Goal: Information Seeking & Learning: Compare options

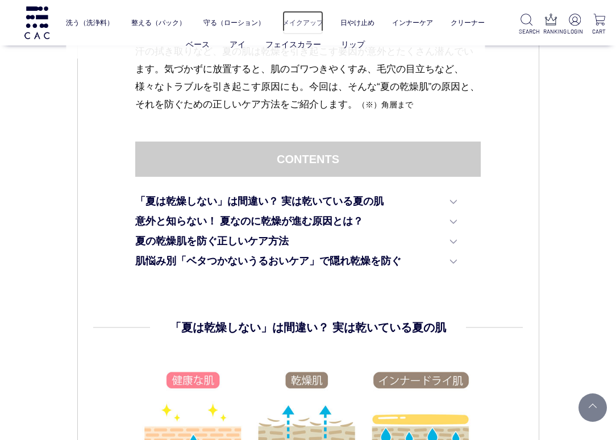
click at [290, 22] on link "メイクアップ" at bounding box center [302, 23] width 41 height 24
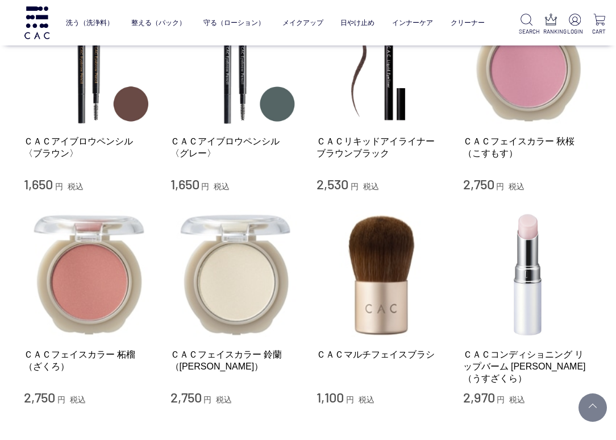
scroll to position [1023, 0]
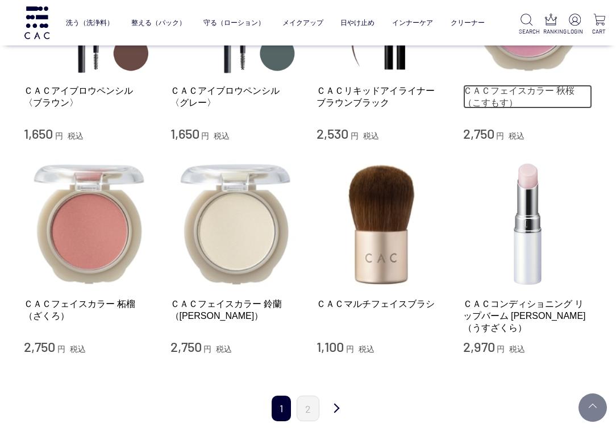
click at [493, 85] on link "ＣＡＣフェイスカラー 秋桜（こすもす）" at bounding box center [528, 97] width 130 height 24
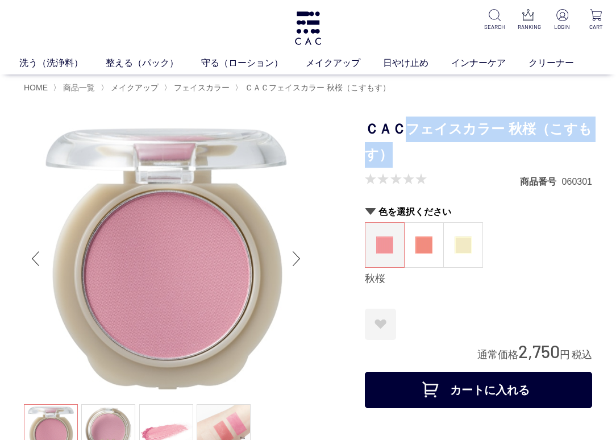
drag, startPoint x: 412, startPoint y: 131, endPoint x: 416, endPoint y: 148, distance: 17.5
click at [416, 148] on h1 "ＣＡＣフェイスカラー 秋桜（こすもす）" at bounding box center [478, 142] width 227 height 51
copy h1 "フェイスカラー 秋桜（こすもす）"
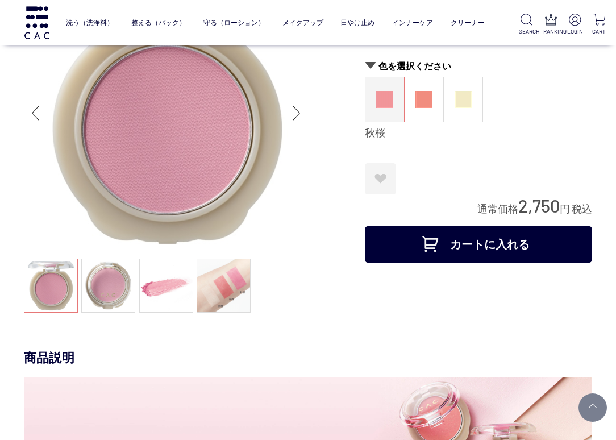
scroll to position [57, 0]
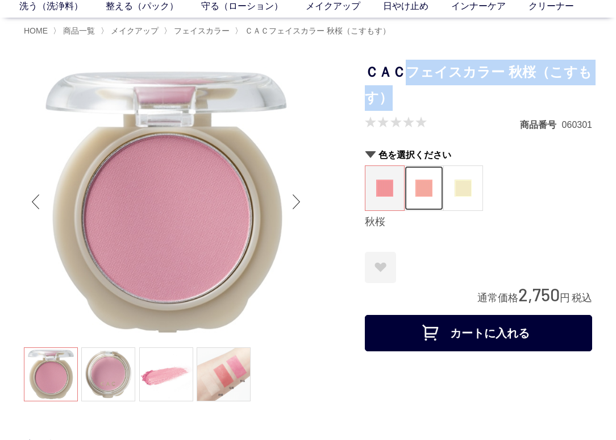
click at [428, 179] on figure at bounding box center [424, 188] width 39 height 44
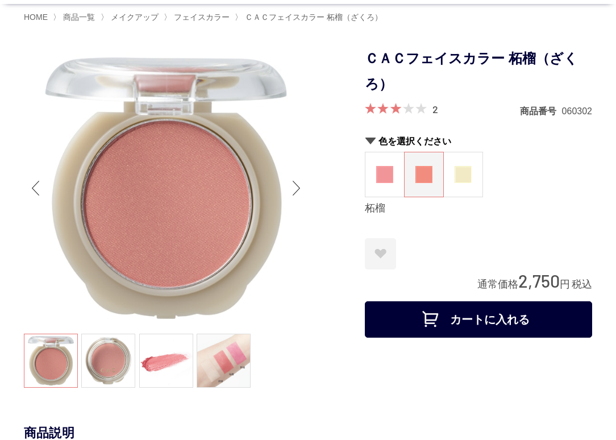
scroll to position [57, 0]
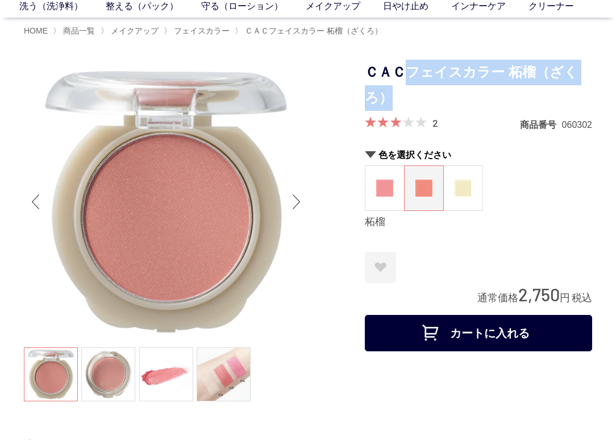
drag, startPoint x: 410, startPoint y: 73, endPoint x: 413, endPoint y: 92, distance: 18.4
click at [413, 92] on h1 "ＣＡＣフェイスカラー 柘榴（ざくろ）" at bounding box center [478, 85] width 227 height 51
copy h1 "フェイスカラー 柘榴（ざくろ）"
click at [142, 34] on span "メイクアップ" at bounding box center [135, 30] width 48 height 9
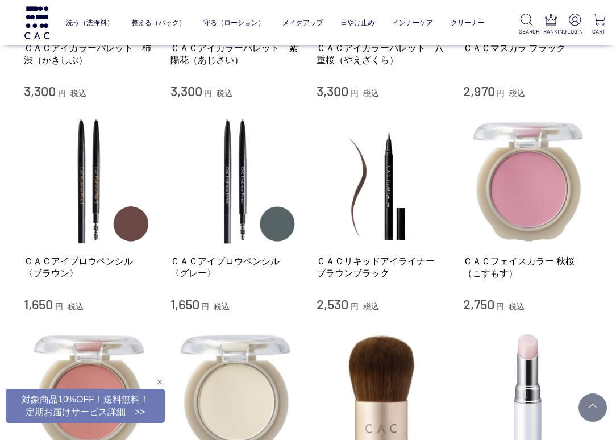
scroll to position [1080, 0]
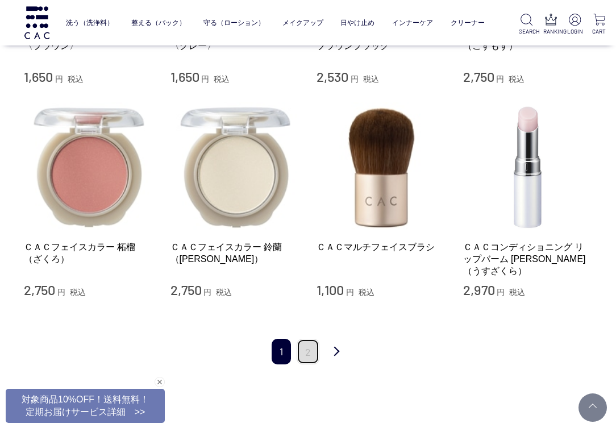
click at [306, 339] on link "2" at bounding box center [308, 352] width 23 height 26
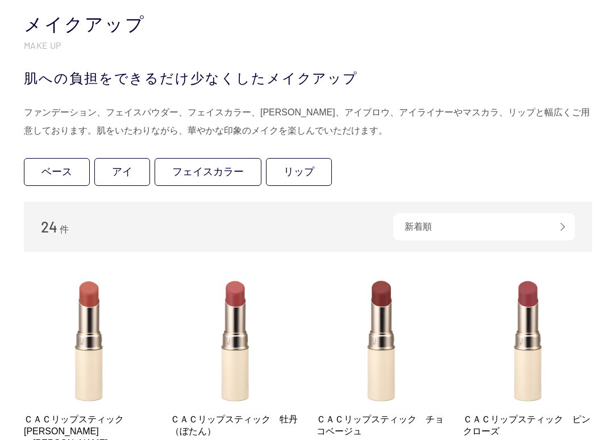
scroll to position [171, 0]
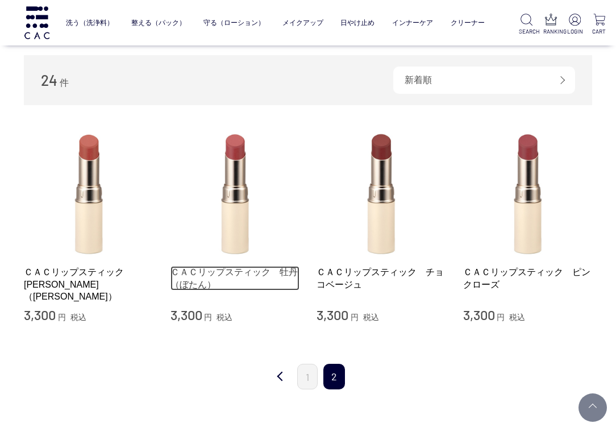
click at [249, 268] on link "ＣＡＣリップスティック　牡丹（ぼたん）" at bounding box center [236, 278] width 130 height 24
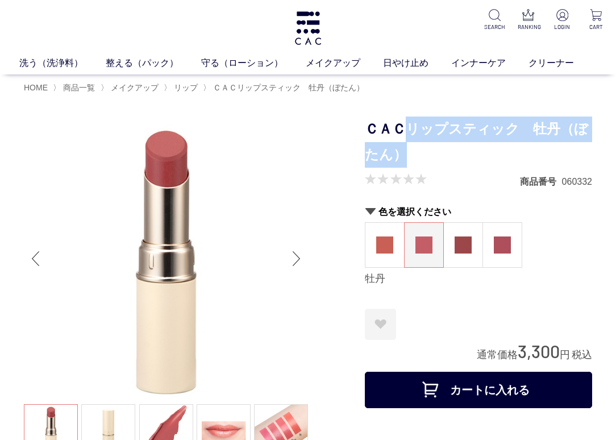
drag, startPoint x: 410, startPoint y: 127, endPoint x: 426, endPoint y: 162, distance: 38.2
click at [426, 162] on h1 "ＣＡＣリップスティック　牡丹（ぼたん）" at bounding box center [478, 142] width 227 height 51
copy h1 "リップスティック　牡丹（ぼたん）"
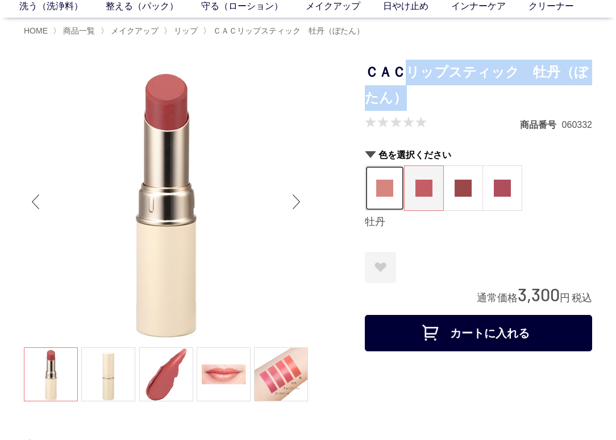
click at [382, 193] on img at bounding box center [384, 188] width 17 height 17
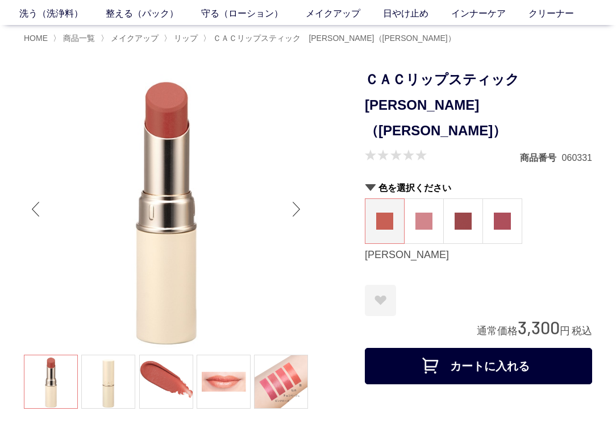
scroll to position [57, 0]
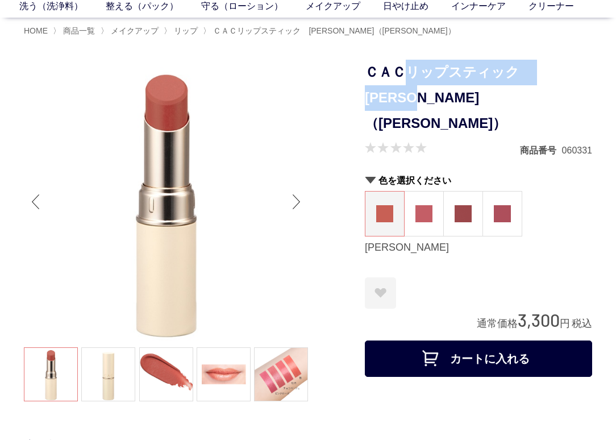
drag, startPoint x: 406, startPoint y: 69, endPoint x: 416, endPoint y: 90, distance: 23.4
click at [416, 90] on h1 "ＣＡＣリップスティック　[PERSON_NAME]（[PERSON_NAME]）" at bounding box center [478, 98] width 227 height 76
copy h1 "リップスティック　[PERSON_NAME]（[PERSON_NAME]）"
click at [510, 205] on img at bounding box center [502, 213] width 17 height 17
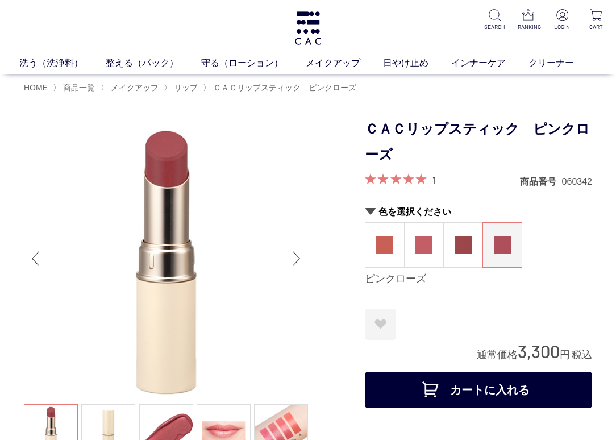
scroll to position [57, 0]
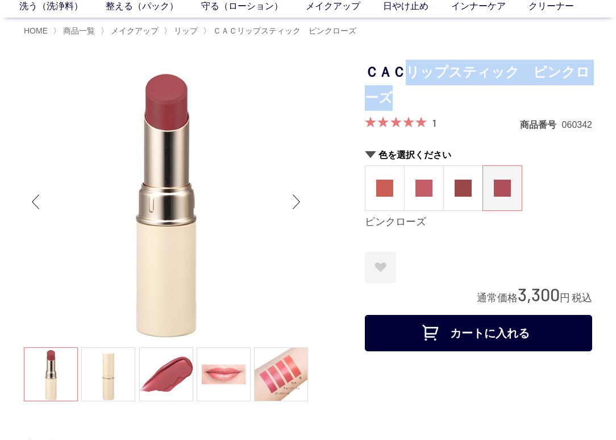
drag, startPoint x: 410, startPoint y: 69, endPoint x: 426, endPoint y: 96, distance: 31.6
click at [426, 96] on h1 "ＣＡＣリップスティック　ピンクローズ" at bounding box center [478, 85] width 227 height 51
copy h1 "リップスティック　ピンクローズ"
click at [134, 30] on span "メイクアップ" at bounding box center [135, 30] width 48 height 9
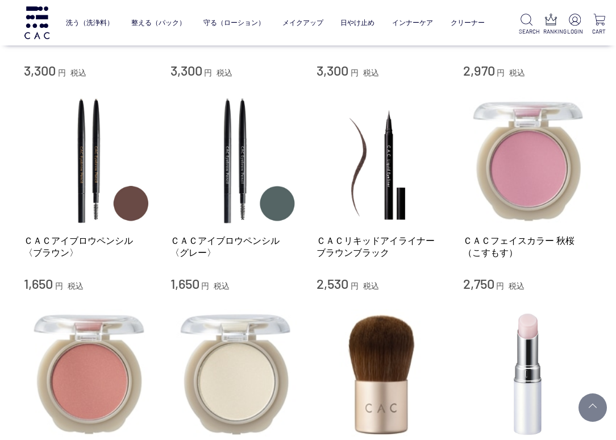
scroll to position [909, 0]
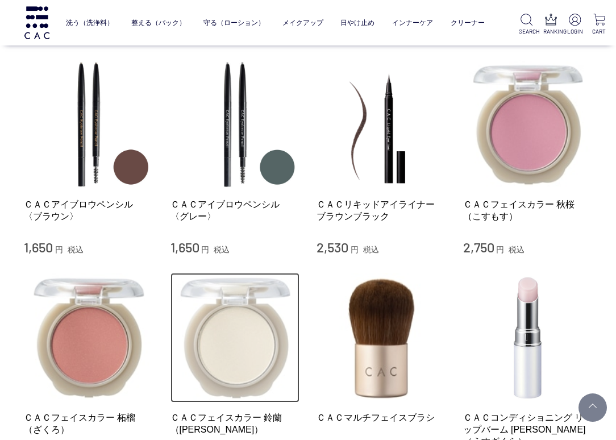
click at [261, 348] on img at bounding box center [236, 338] width 130 height 130
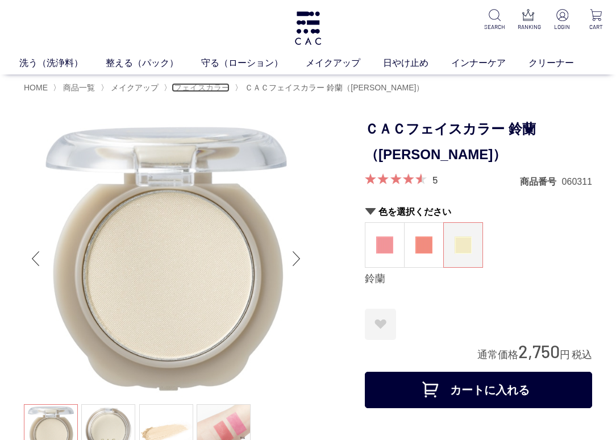
click at [196, 92] on span "フェイスカラー" at bounding box center [202, 87] width 56 height 9
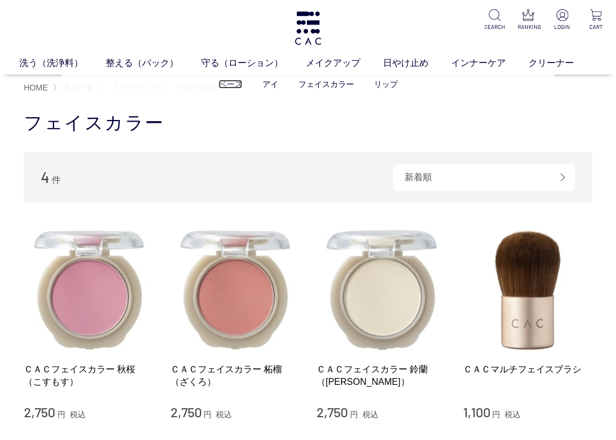
click at [229, 86] on link "ベース" at bounding box center [231, 84] width 24 height 9
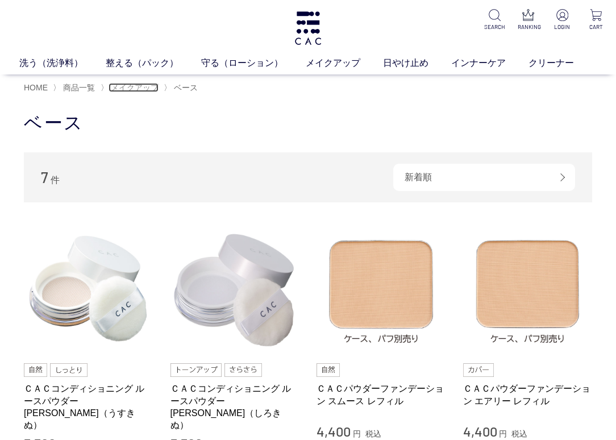
click at [126, 90] on span "メイクアップ" at bounding box center [135, 87] width 48 height 9
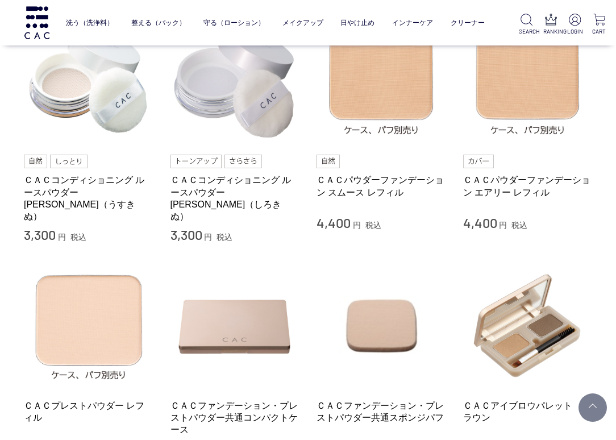
scroll to position [284, 0]
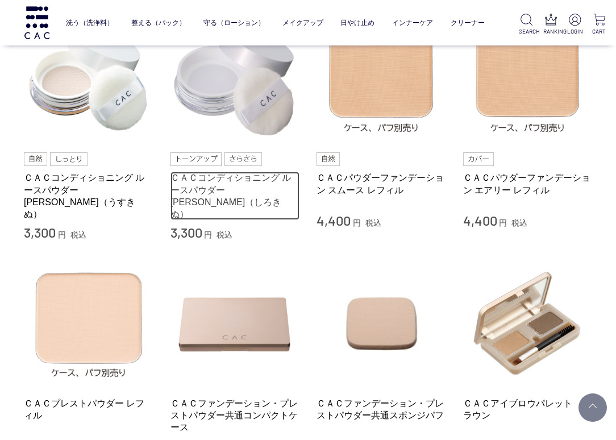
click at [218, 179] on link "ＣＡＣコンディショニング ルースパウダー [PERSON_NAME]（しろきぬ）" at bounding box center [236, 196] width 130 height 48
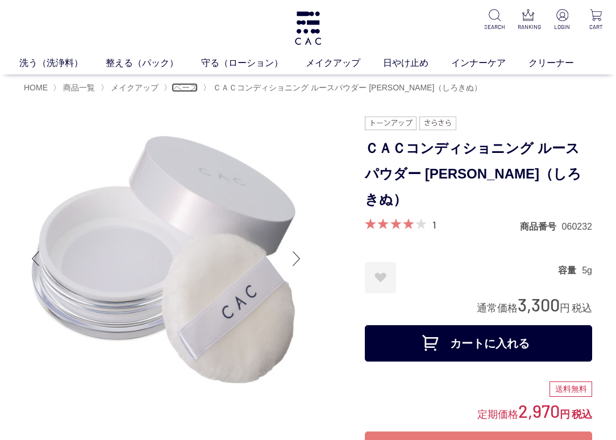
click at [189, 90] on span "ベース" at bounding box center [186, 87] width 24 height 9
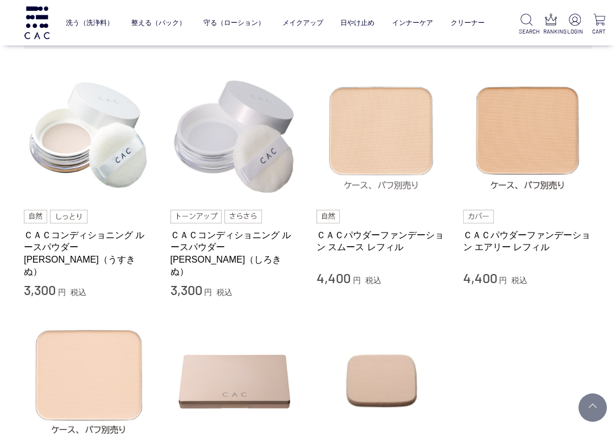
scroll to position [114, 0]
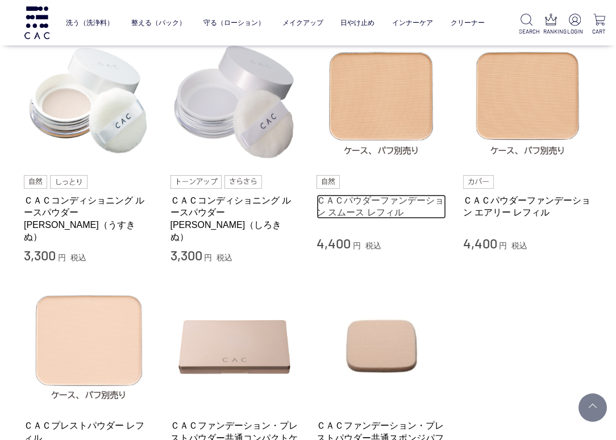
click at [380, 201] on link "ＣＡＣパウダーファンデーション スムース レフィル" at bounding box center [382, 206] width 130 height 24
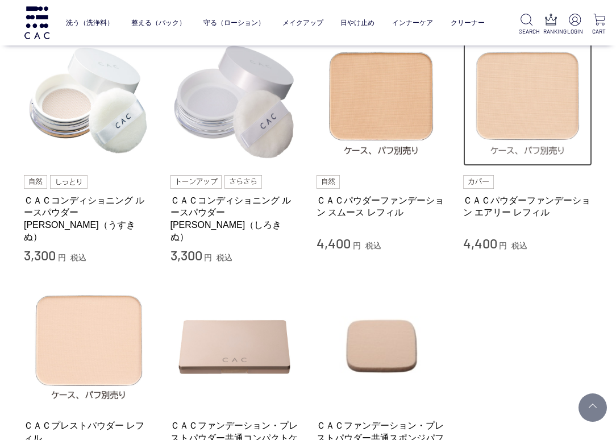
click at [551, 118] on img at bounding box center [528, 102] width 130 height 130
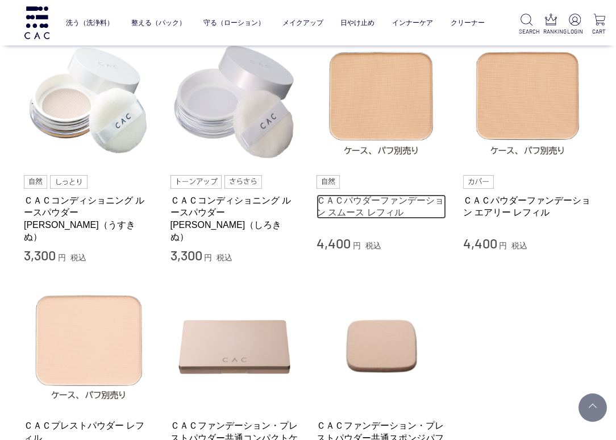
click at [385, 214] on link "ＣＡＣパウダーファンデーション スムース レフィル" at bounding box center [382, 206] width 130 height 24
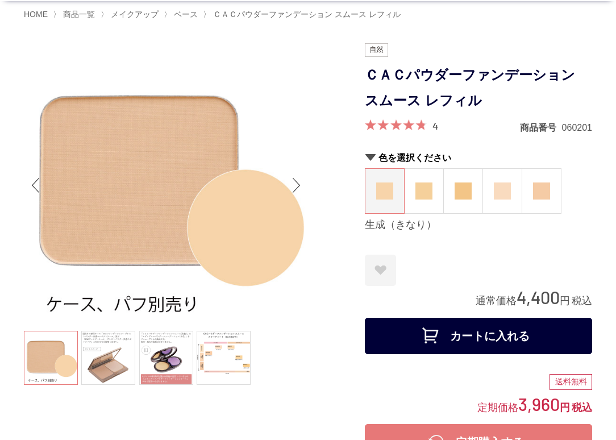
scroll to position [171, 0]
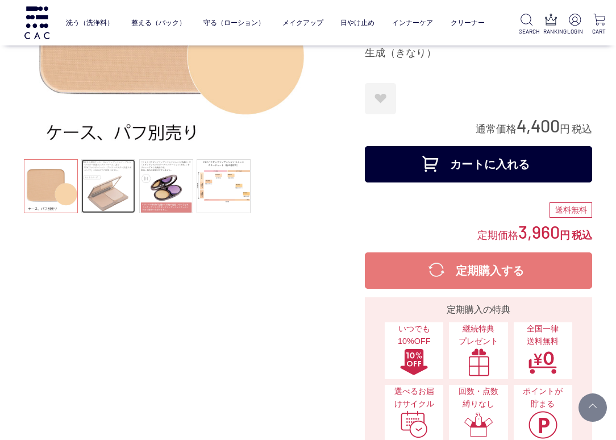
click at [115, 196] on link at bounding box center [108, 186] width 54 height 54
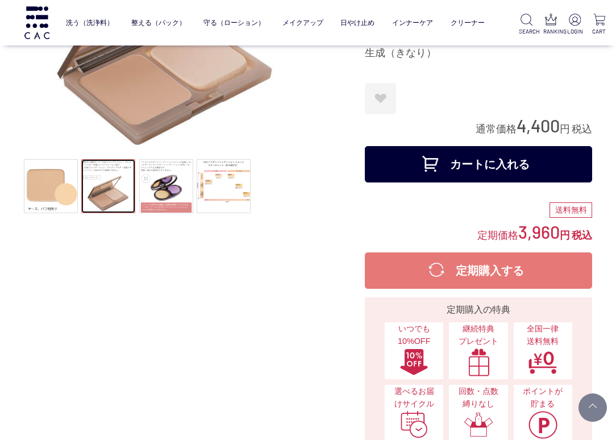
scroll to position [57, 0]
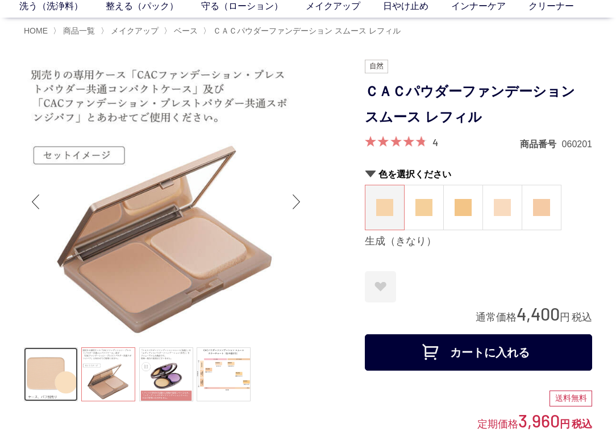
click at [52, 373] on link at bounding box center [51, 374] width 54 height 54
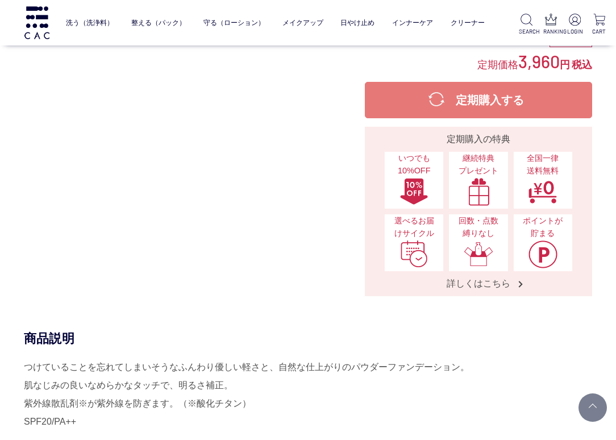
scroll to position [398, 0]
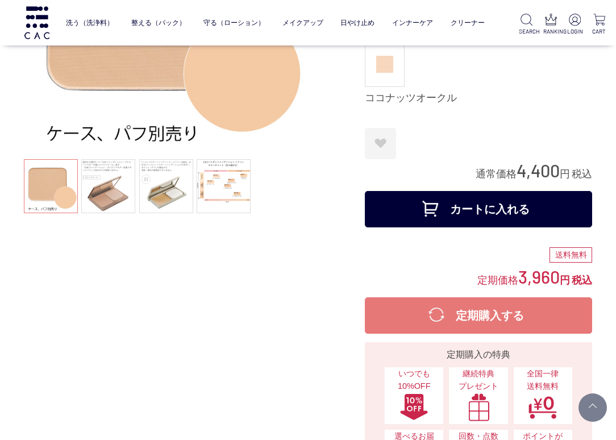
scroll to position [57, 0]
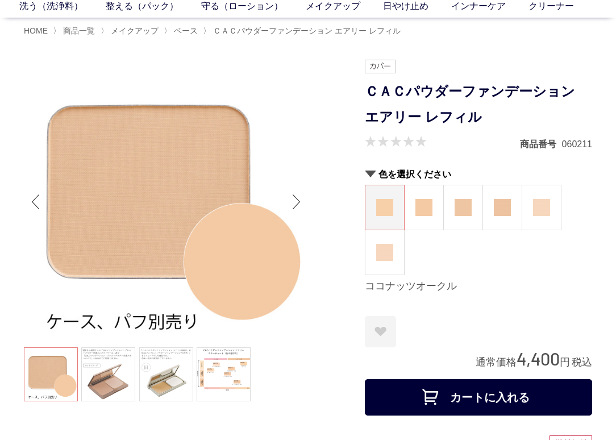
click at [510, 323] on div "お気に入りに登録する お気に入りを解除しますか？ ***** OK お気に入り一覧へ" at bounding box center [478, 331] width 227 height 31
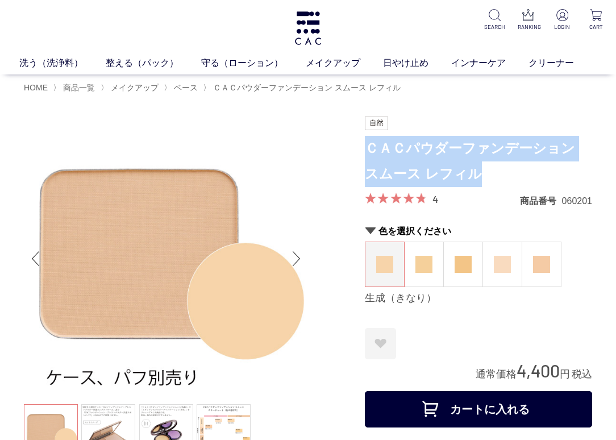
drag, startPoint x: 369, startPoint y: 146, endPoint x: 468, endPoint y: 167, distance: 100.7
click at [468, 167] on h1 "ＣＡＣパウダーファンデーション スムース レフィル" at bounding box center [478, 161] width 227 height 51
copy h1 "ＣＡＣパウダーファンデーション スムース レフィル"
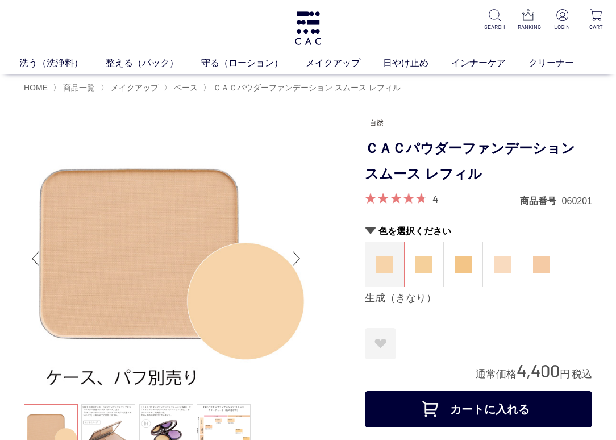
click at [559, 321] on form "ＣＡＣパウダーファンデーション スムース レフィル 4 商品番号 060201 色を選択ください 生成（きなり） 蜂蜜（はちみつ） 小麦（こむぎ） 桜（さくら…" at bounding box center [478, 275] width 227 height 317
click at [190, 90] on span "ベース" at bounding box center [186, 87] width 24 height 9
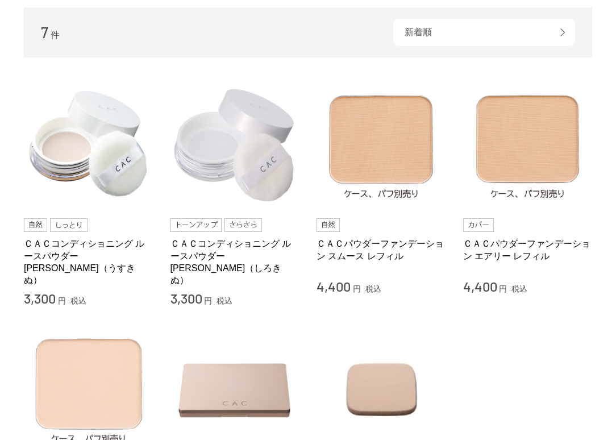
scroll to position [57, 0]
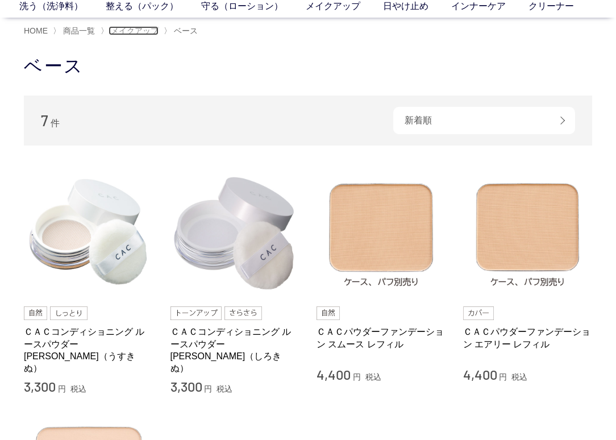
click at [131, 30] on span "メイクアップ" at bounding box center [135, 30] width 48 height 9
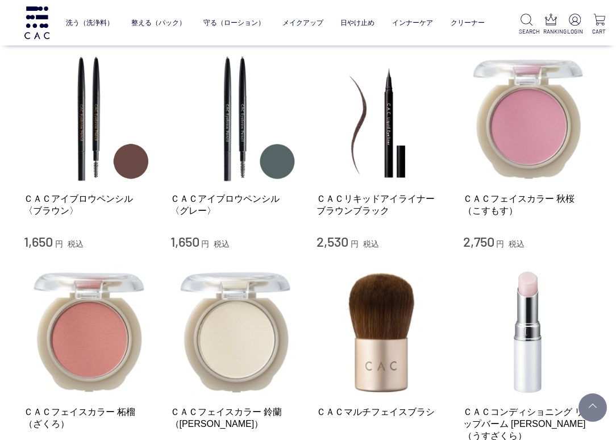
scroll to position [966, 0]
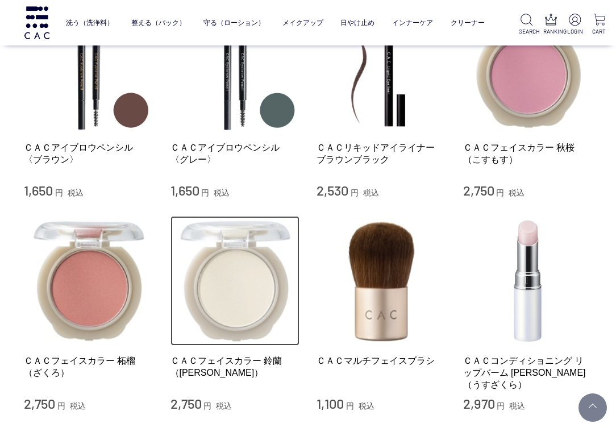
click at [238, 282] on img at bounding box center [236, 281] width 130 height 130
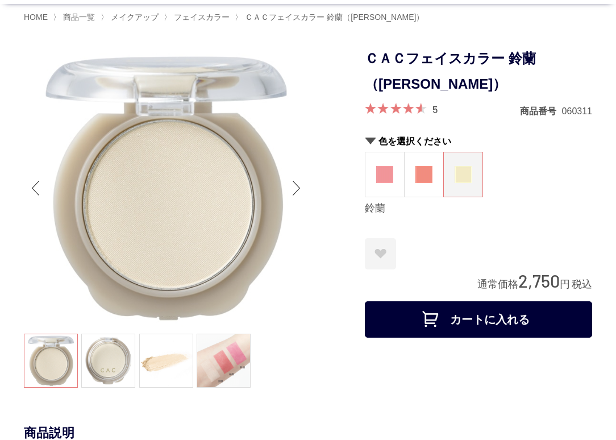
scroll to position [57, 0]
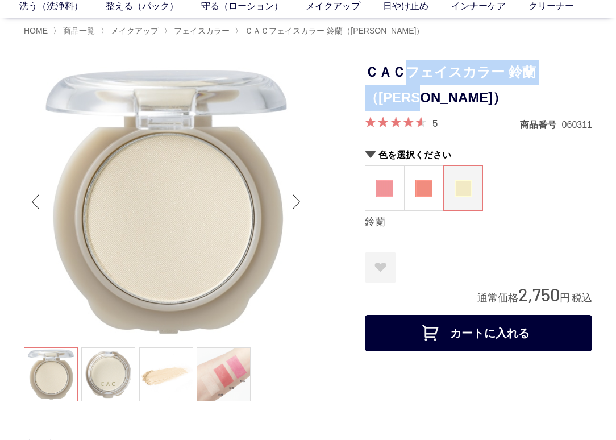
drag, startPoint x: 409, startPoint y: 70, endPoint x: 420, endPoint y: 90, distance: 23.1
click at [420, 90] on h1 "ＣＡＣフェイスカラー 鈴蘭（[PERSON_NAME]）" at bounding box center [478, 85] width 227 height 51
copy h1 "フェイス[PERSON_NAME]（[PERSON_NAME]）"
